Goal: Check status: Check status

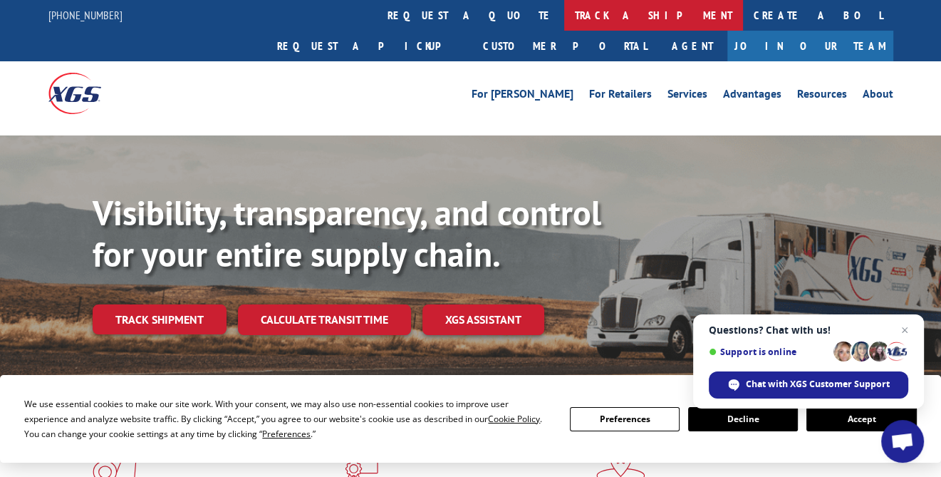
click at [564, 21] on link "track a shipment" at bounding box center [653, 15] width 179 height 31
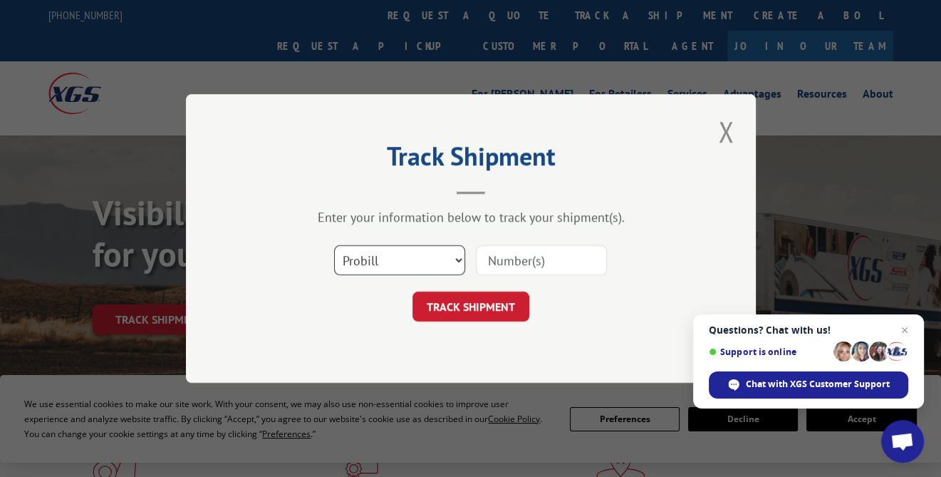
click at [459, 257] on select "Select category... Probill BOL PO" at bounding box center [399, 260] width 131 height 30
select select "bol"
click at [334, 245] on select "Select category... Probill BOL PO" at bounding box center [399, 260] width 131 height 30
click at [517, 254] on input at bounding box center [541, 260] width 131 height 30
type input "54388089"
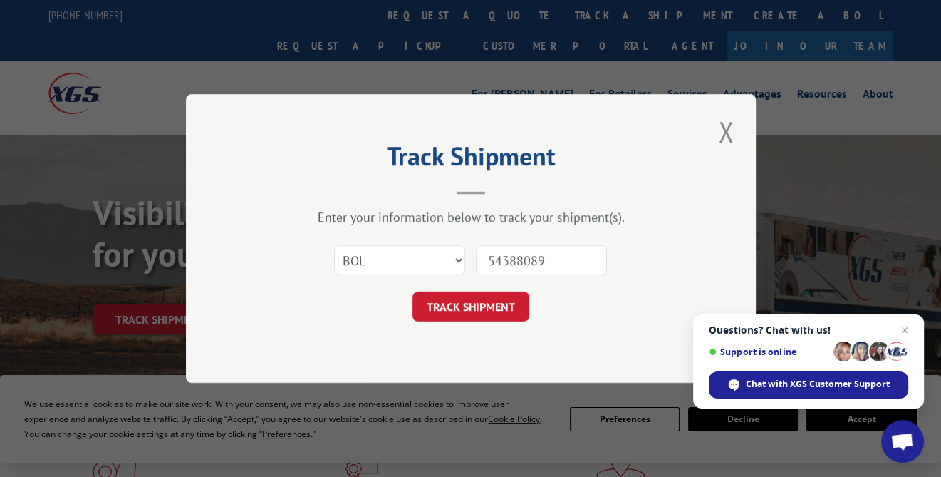
click button "TRACK SHIPMENT" at bounding box center [471, 306] width 117 height 30
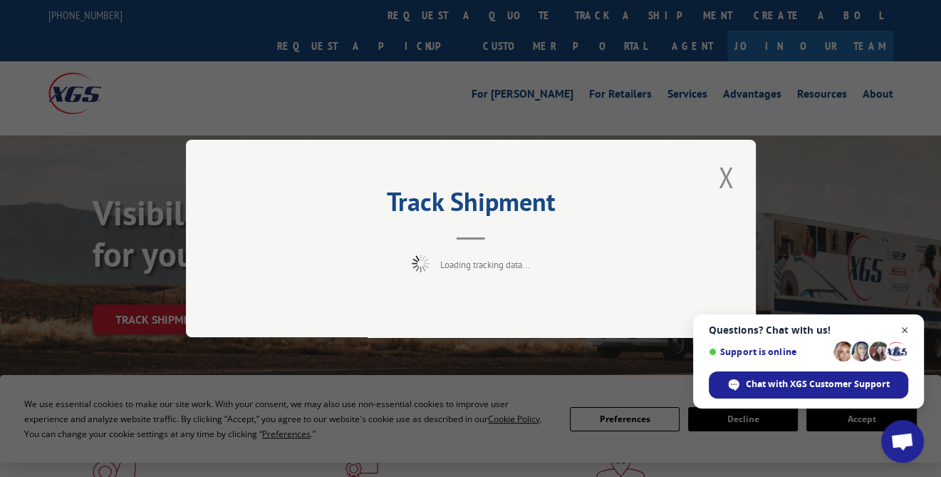
click at [902, 328] on span "Open chat" at bounding box center [905, 330] width 18 height 18
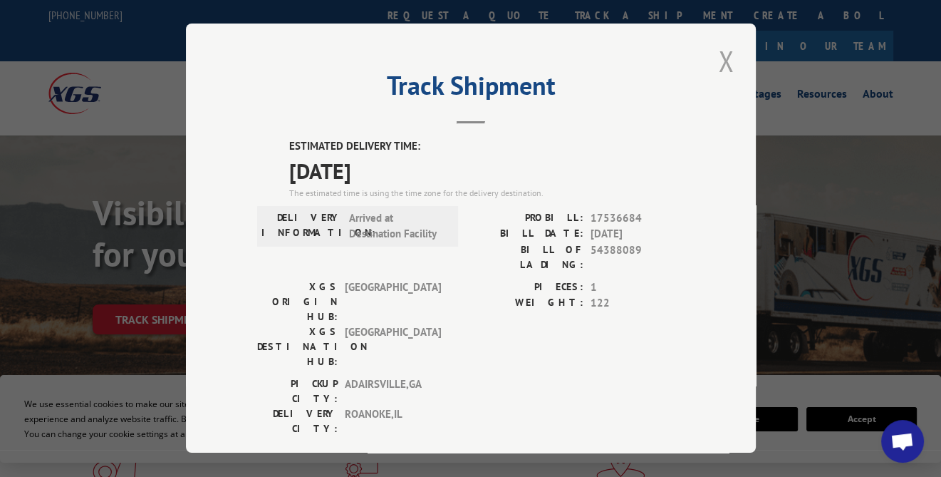
click at [722, 54] on button "Close modal" at bounding box center [726, 60] width 24 height 39
